Goal: Communication & Community: Answer question/provide support

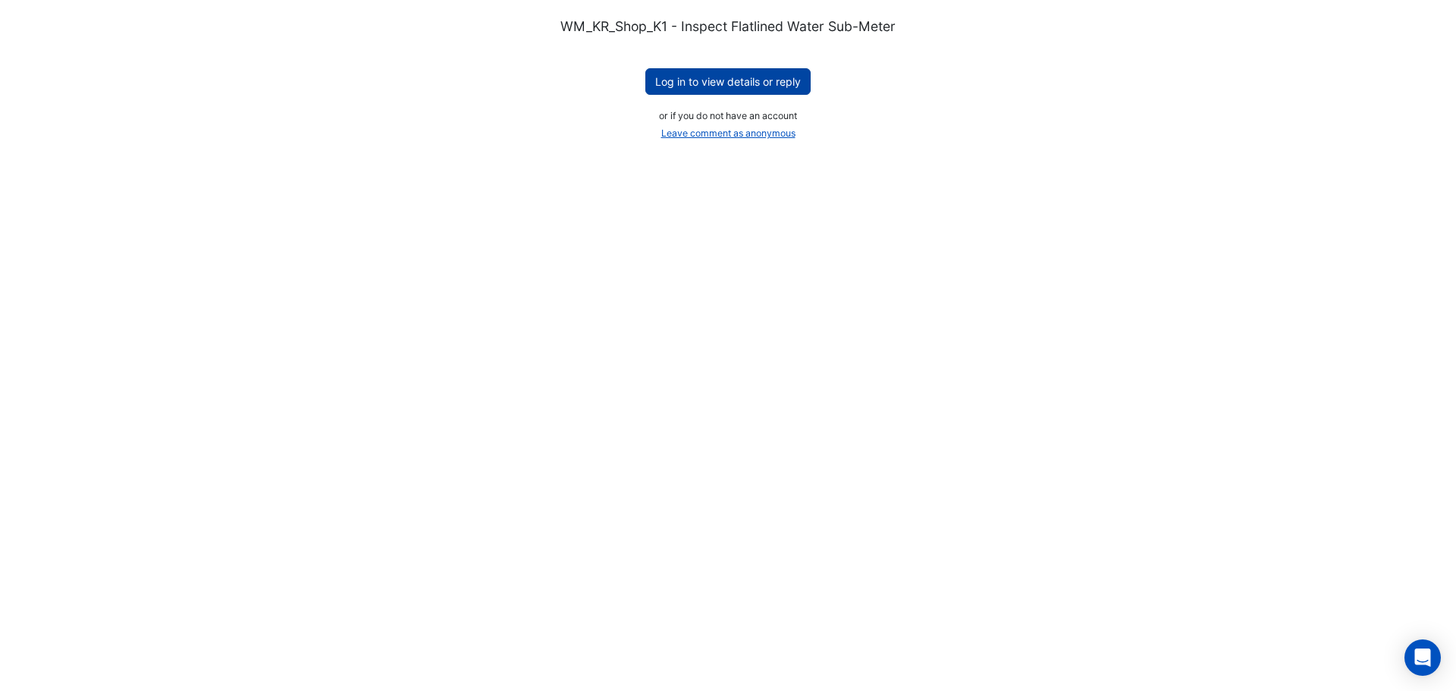
click at [721, 87] on button "Log in to view details or reply" at bounding box center [727, 81] width 165 height 27
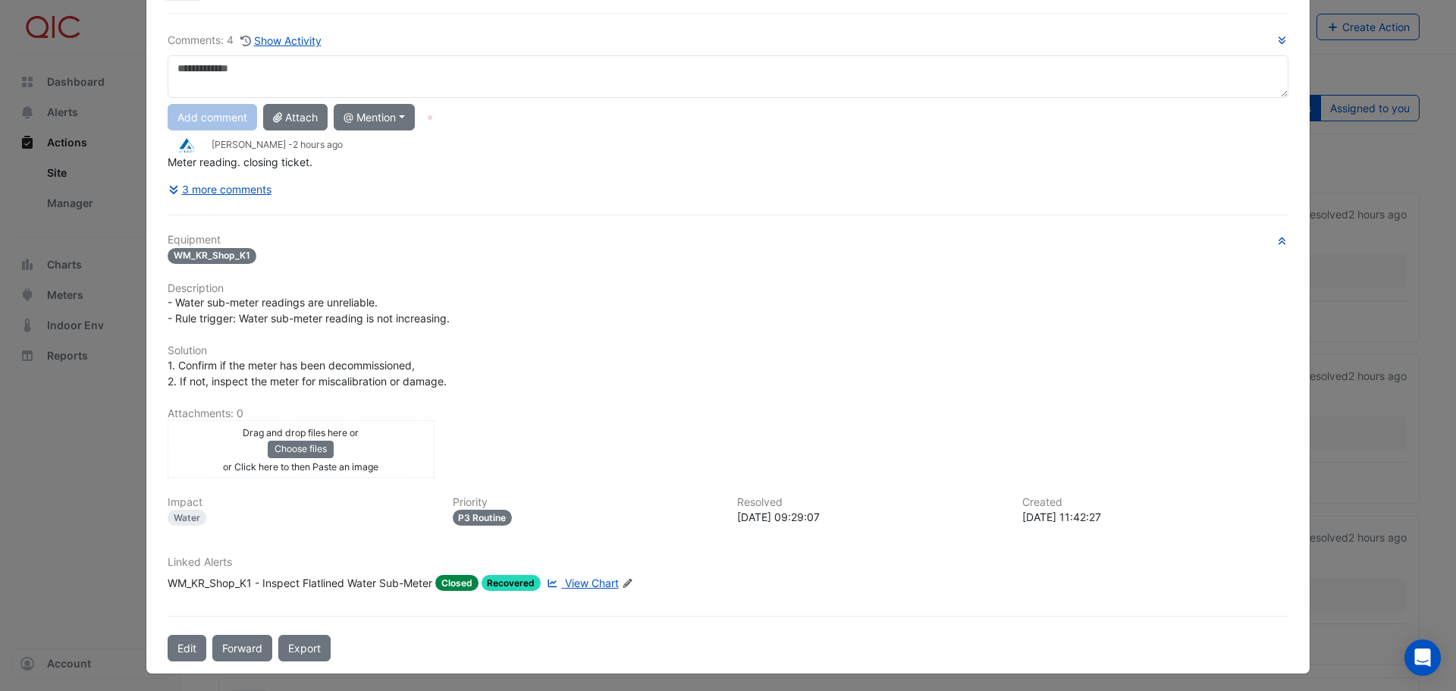
scroll to position [80, 0]
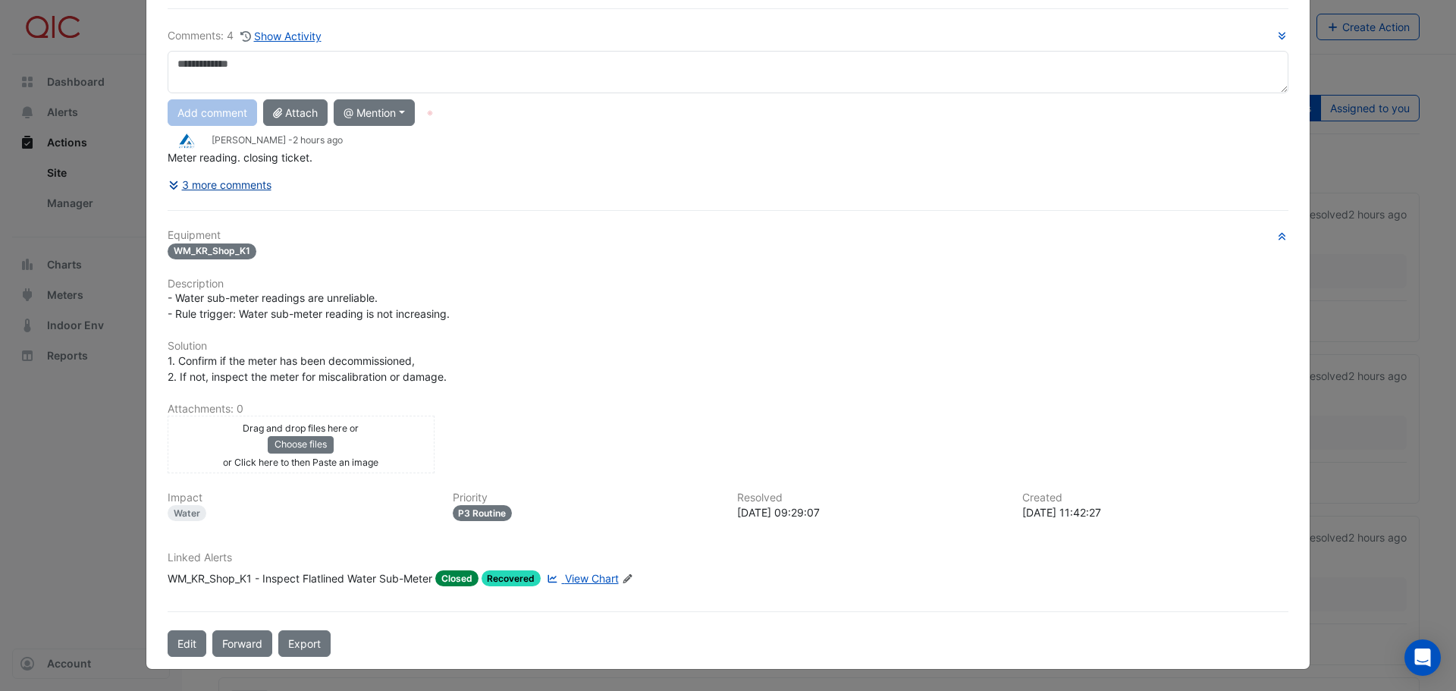
click at [215, 186] on button "3 more comments" at bounding box center [220, 184] width 105 height 27
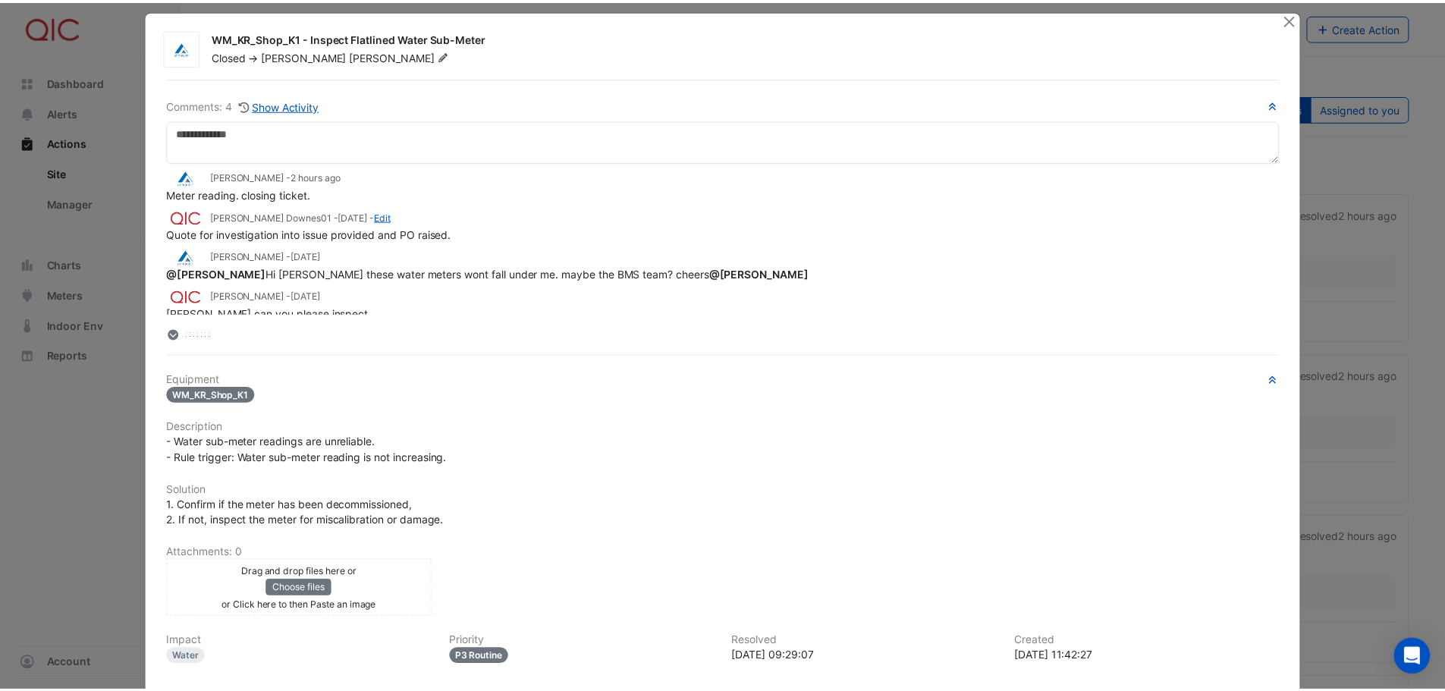
scroll to position [3, 0]
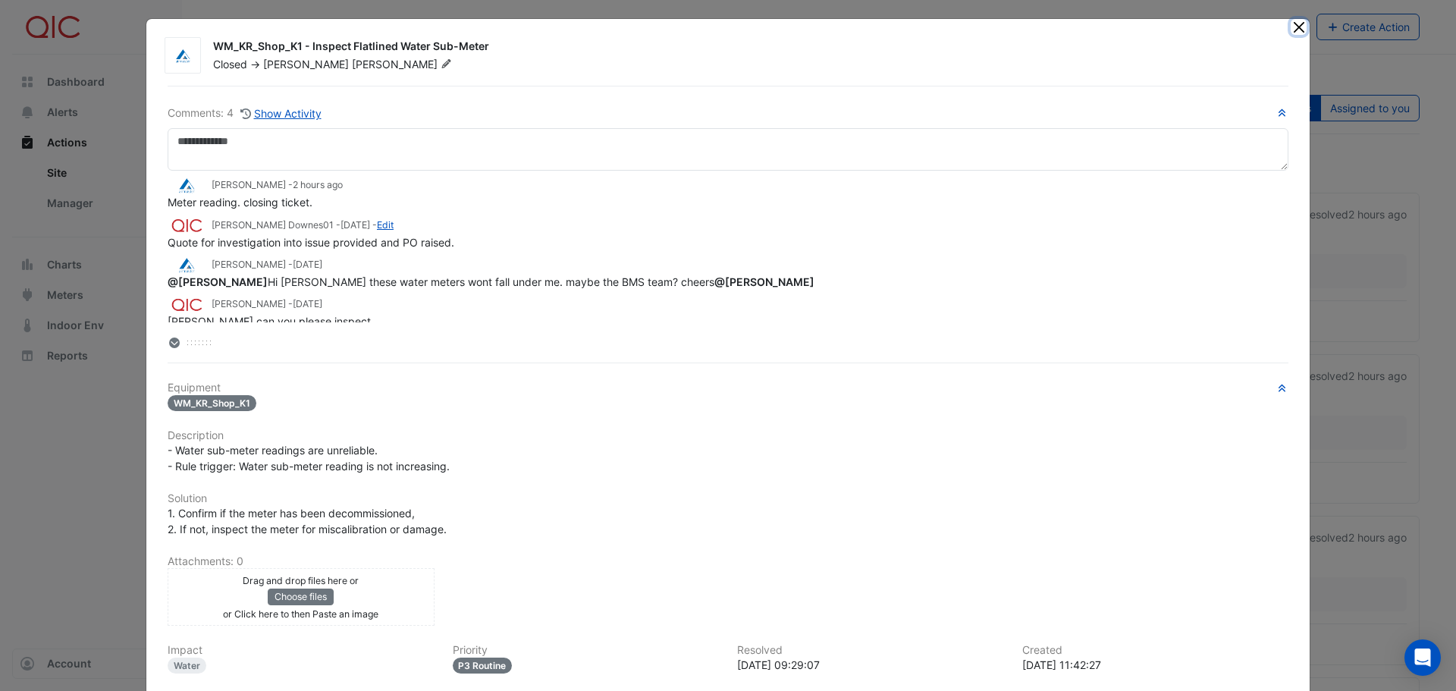
click at [1292, 30] on button "Close" at bounding box center [1299, 27] width 16 height 16
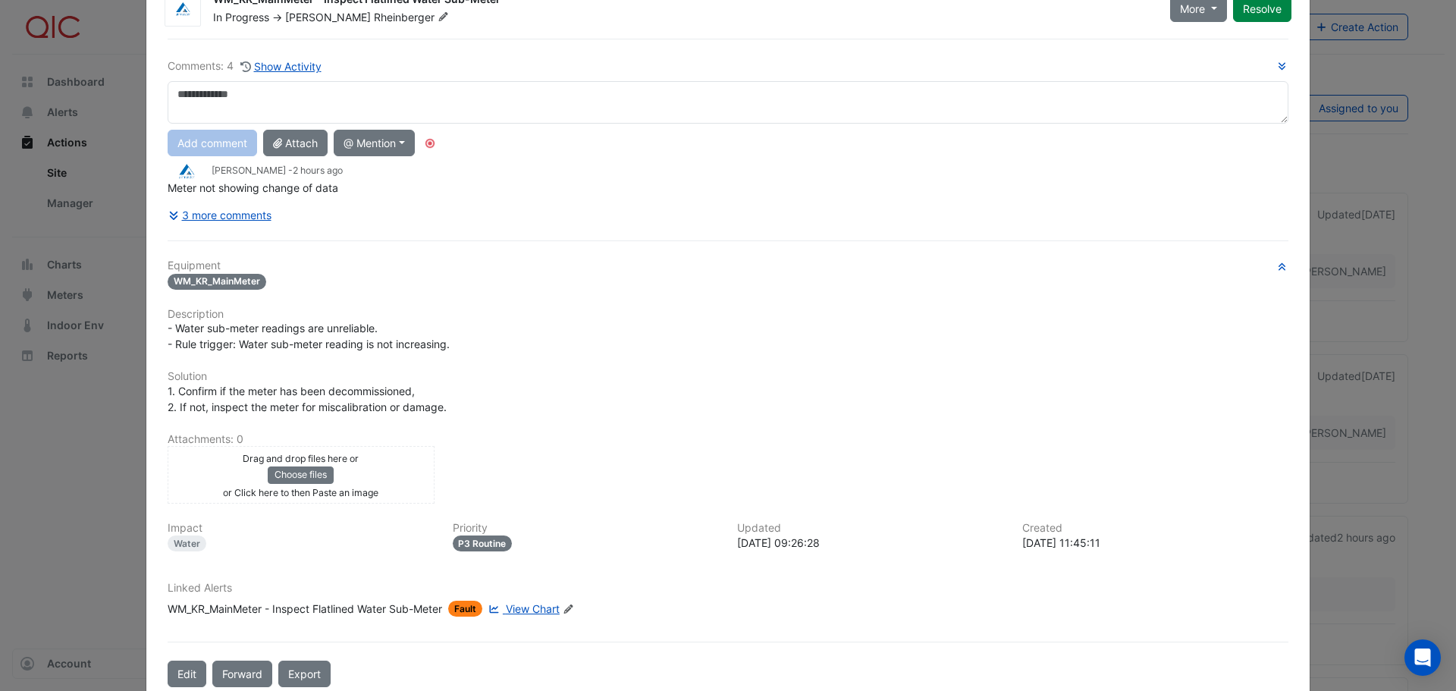
scroll to position [76, 0]
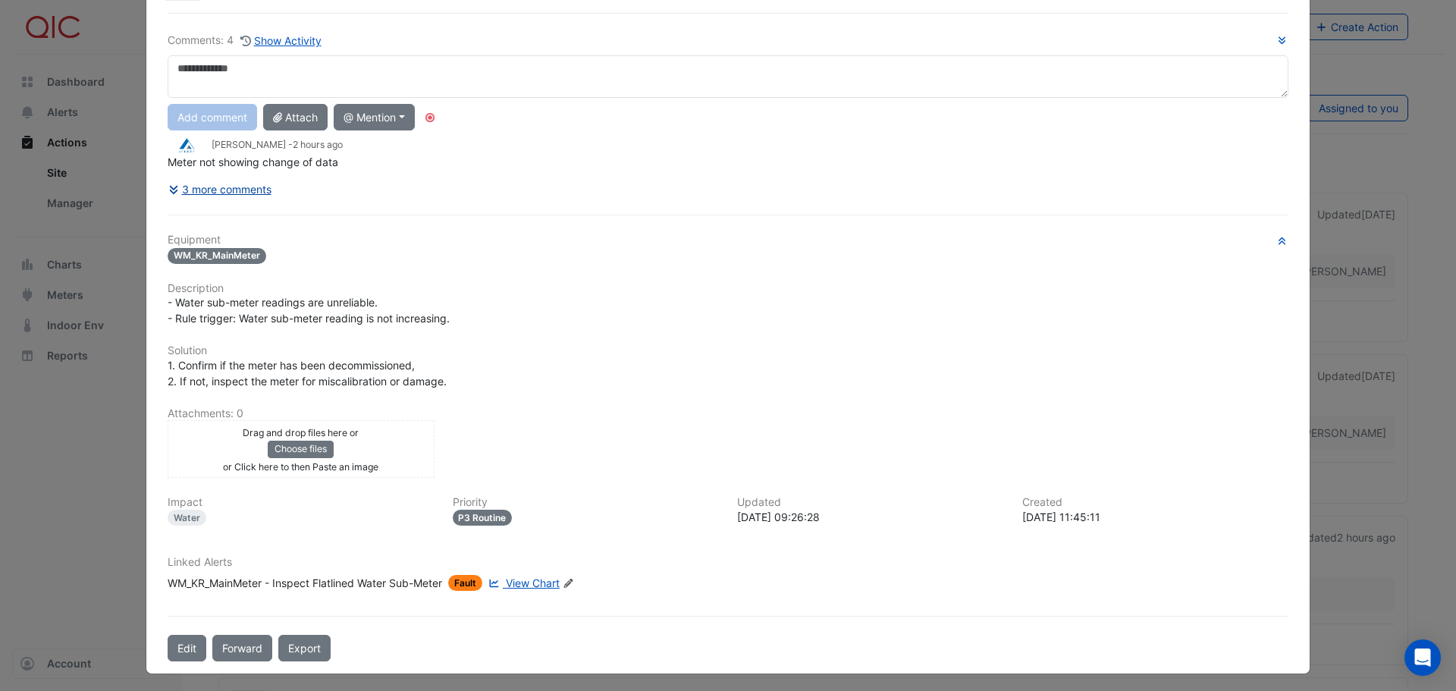
click at [253, 193] on button "3 more comments" at bounding box center [220, 189] width 105 height 27
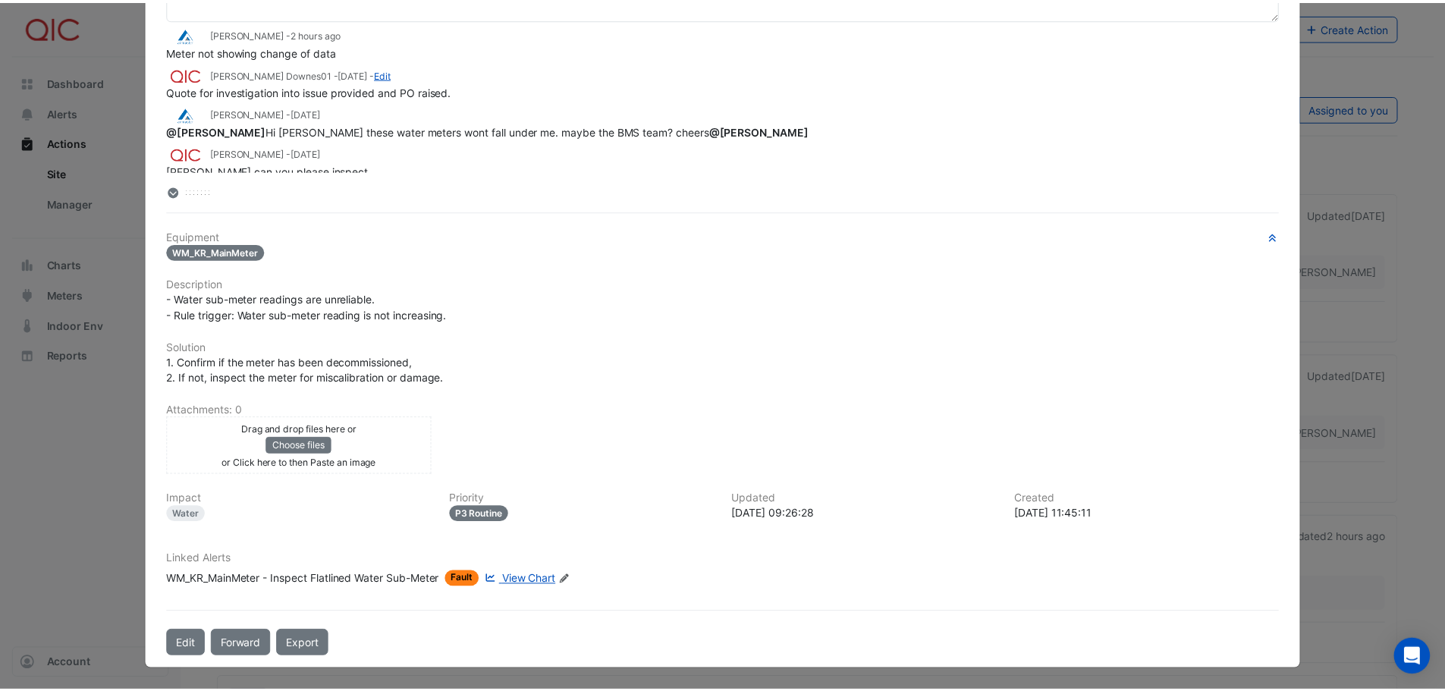
scroll to position [0, 0]
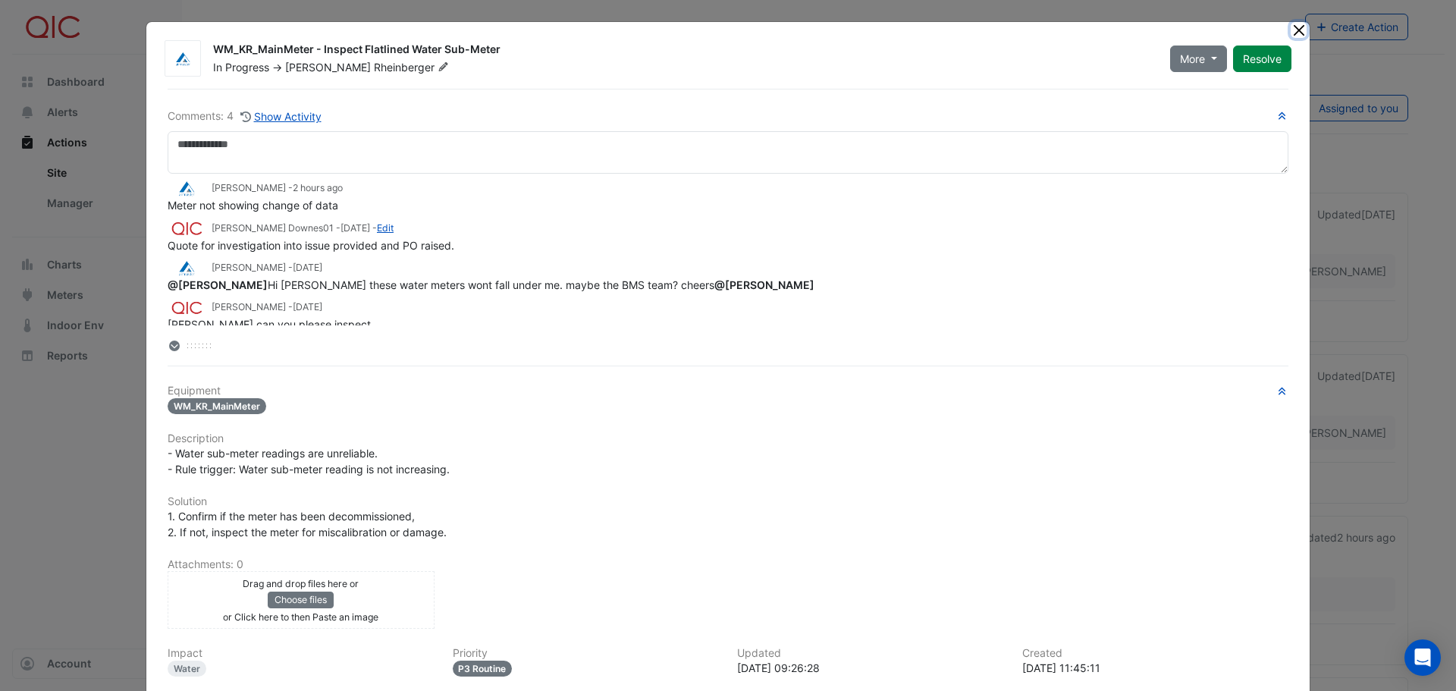
click at [1295, 30] on button "Close" at bounding box center [1299, 30] width 16 height 16
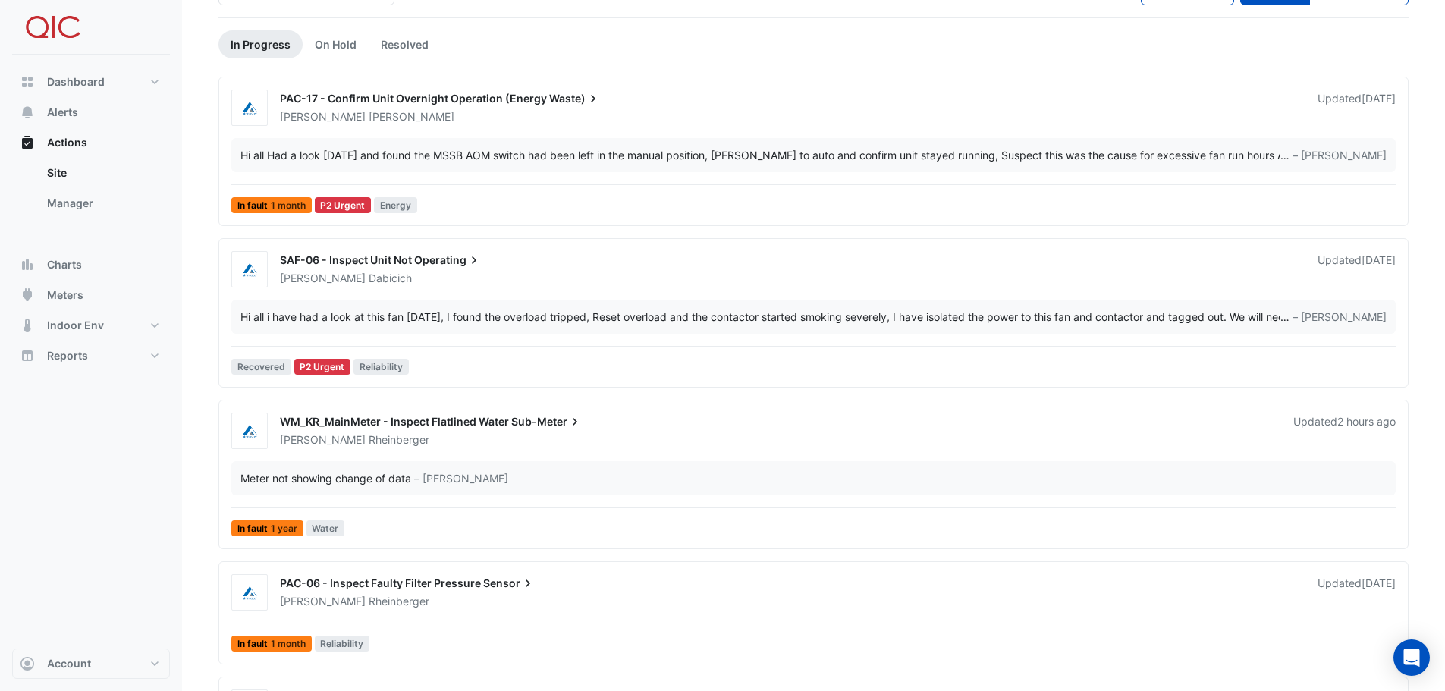
scroll to position [152, 0]
